Goal: Find specific page/section: Find specific page/section

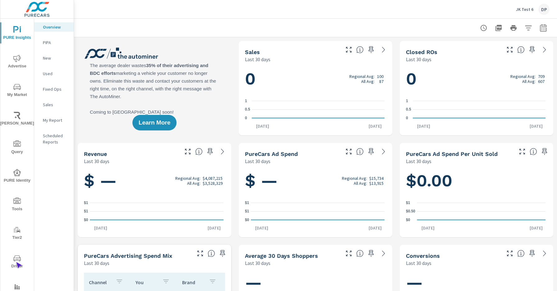
click at [16, 263] on span "Driver" at bounding box center [17, 262] width 30 height 15
